Goal: Go to known website: Access a specific website the user already knows

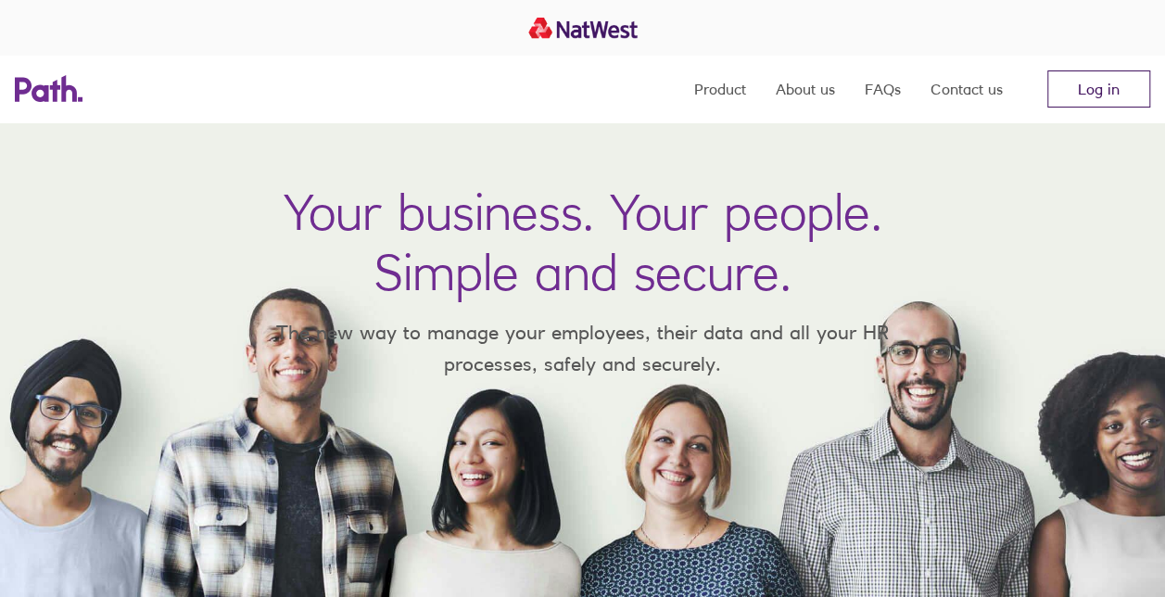
click at [1083, 93] on link "Log in" at bounding box center [1099, 88] width 103 height 37
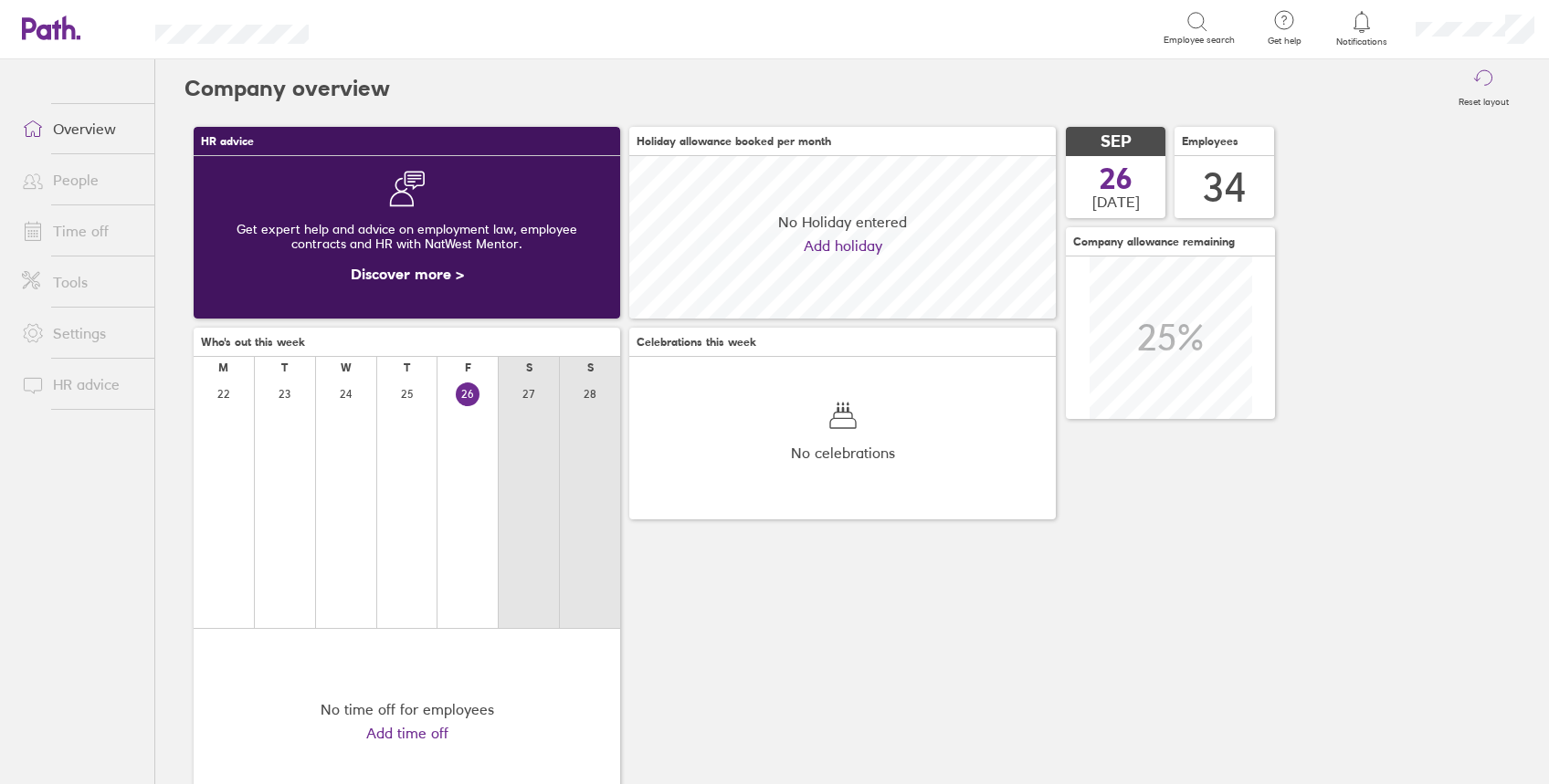
scroll to position [163, 427]
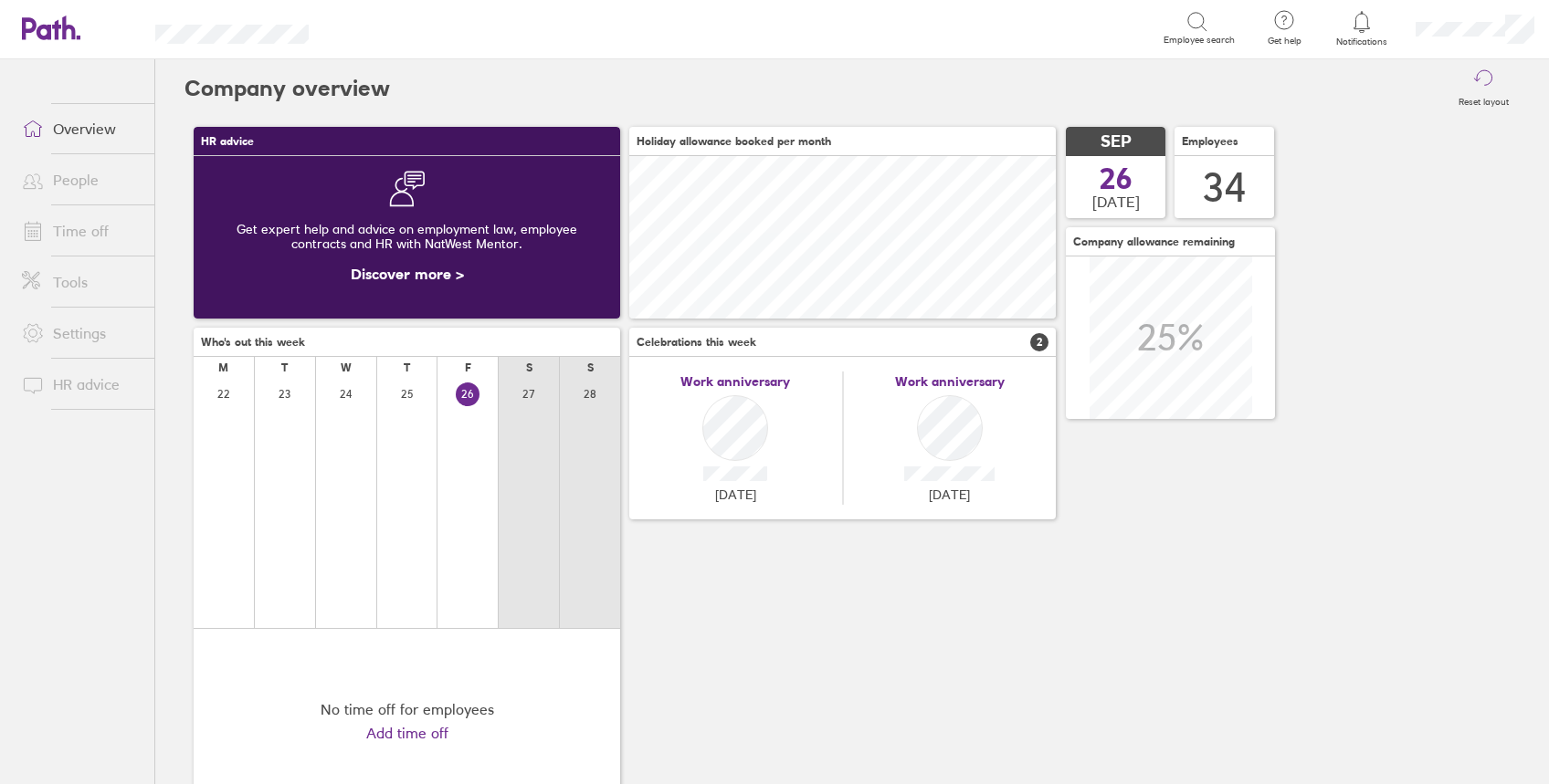
click at [83, 190] on link "People" at bounding box center [80, 179] width 147 height 36
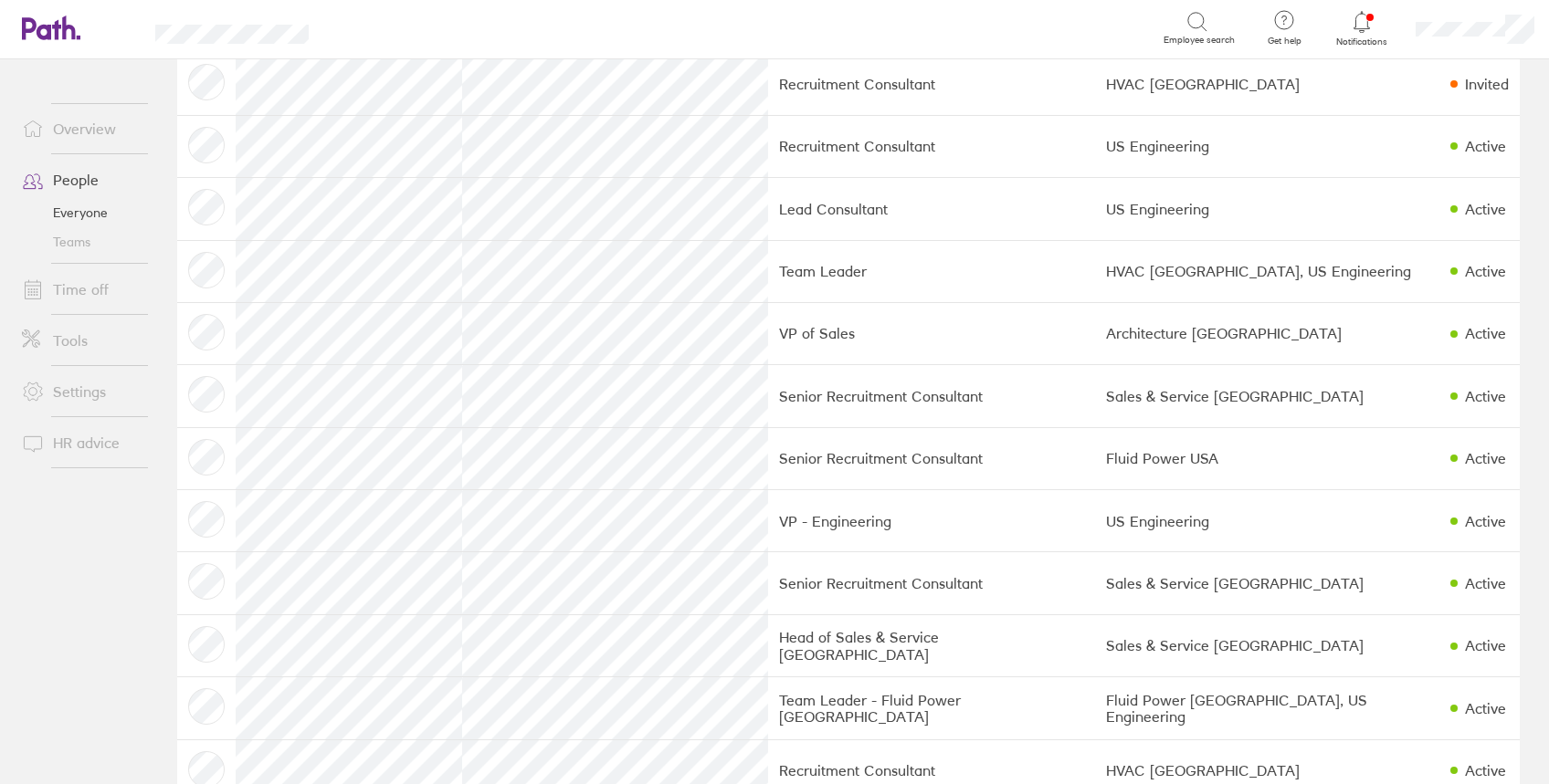
scroll to position [211, 0]
